Goal: Task Accomplishment & Management: Complete application form

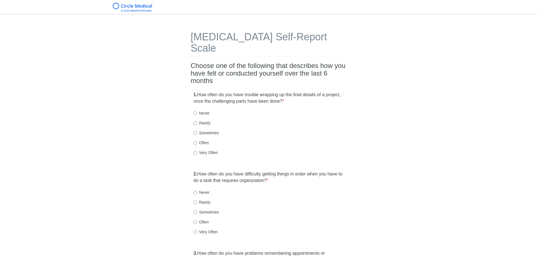
click at [210, 150] on label "Very Often" at bounding box center [206, 153] width 24 height 6
click at [197, 151] on input "Very Often" at bounding box center [196, 153] width 4 height 4
radio input "true"
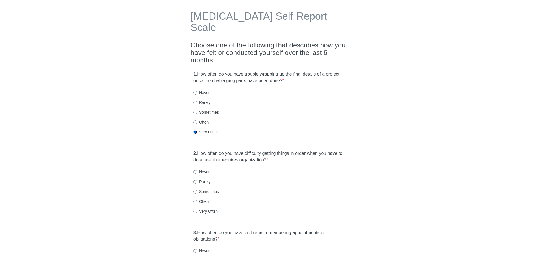
scroll to position [57, 0]
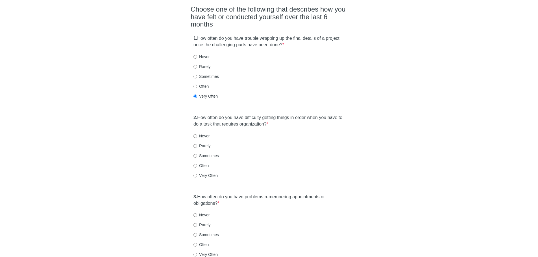
click at [209, 173] on label "Very Often" at bounding box center [206, 176] width 24 height 6
click at [197, 174] on input "Very Often" at bounding box center [196, 176] width 4 height 4
radio input "true"
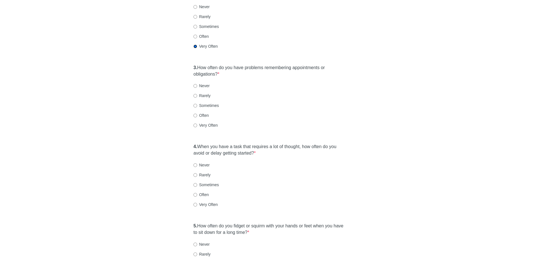
scroll to position [226, 0]
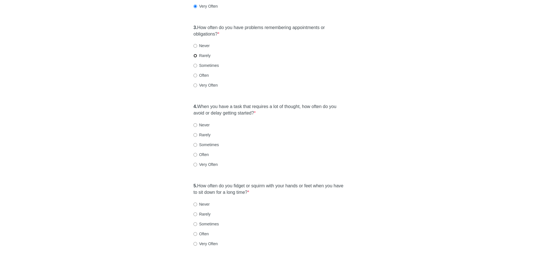
click at [197, 54] on input "Rarely" at bounding box center [196, 56] width 4 height 4
radio input "true"
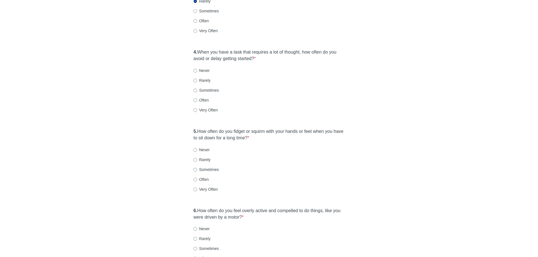
scroll to position [283, 0]
click at [208, 96] on label "Often" at bounding box center [201, 99] width 15 height 6
click at [197, 97] on input "Often" at bounding box center [196, 99] width 4 height 4
radio input "true"
click at [205, 185] on label "Very Often" at bounding box center [206, 188] width 24 height 6
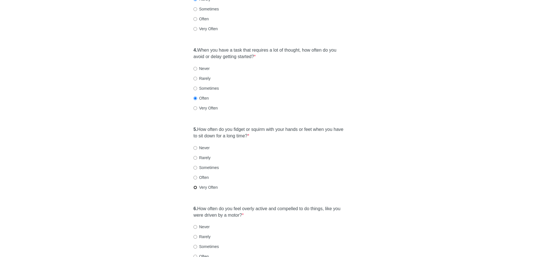
click at [197, 186] on input "Very Often" at bounding box center [196, 188] width 4 height 4
radio input "true"
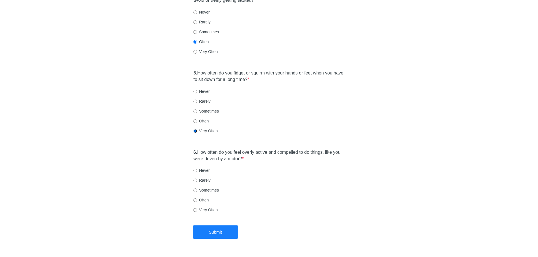
scroll to position [344, 0]
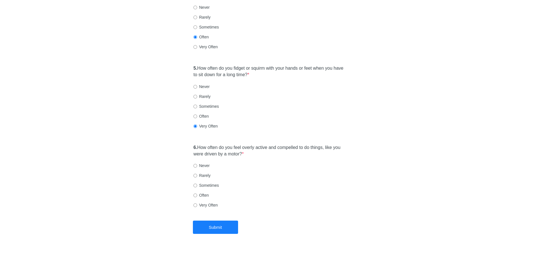
click at [202, 193] on label "Often" at bounding box center [201, 196] width 15 height 6
click at [197, 194] on input "Often" at bounding box center [196, 196] width 4 height 4
radio input "true"
click at [220, 221] on button "Submit" at bounding box center [215, 227] width 45 height 13
